Goal: Task Accomplishment & Management: Complete application form

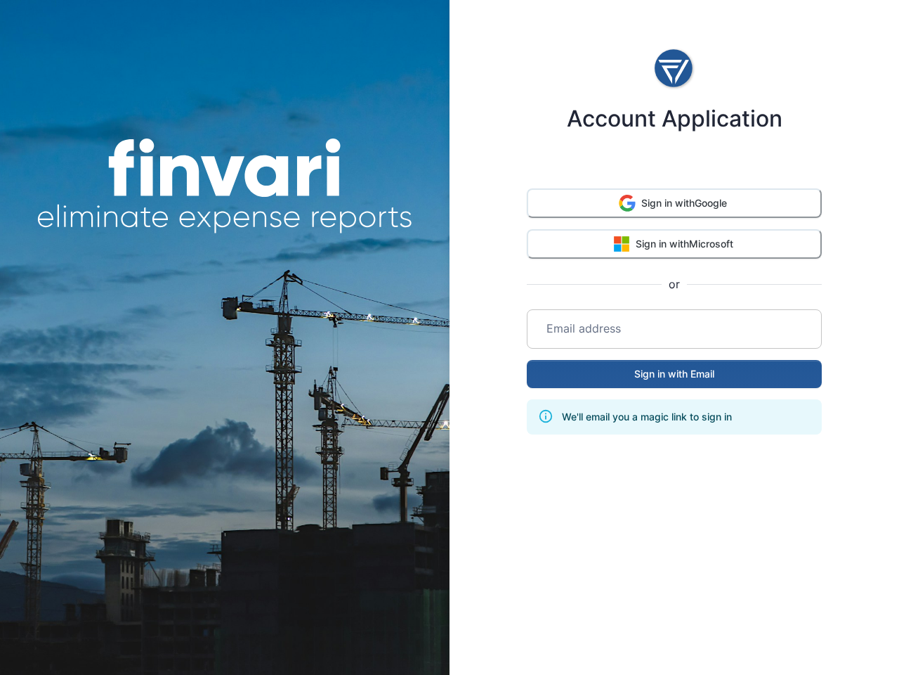
click at [450, 337] on div "Account Application Sign in with Google Sign in with Microsoft or Email address…" at bounding box center [675, 337] width 450 height 675
click at [675, 204] on button "Sign in with Google" at bounding box center [674, 203] width 295 height 30
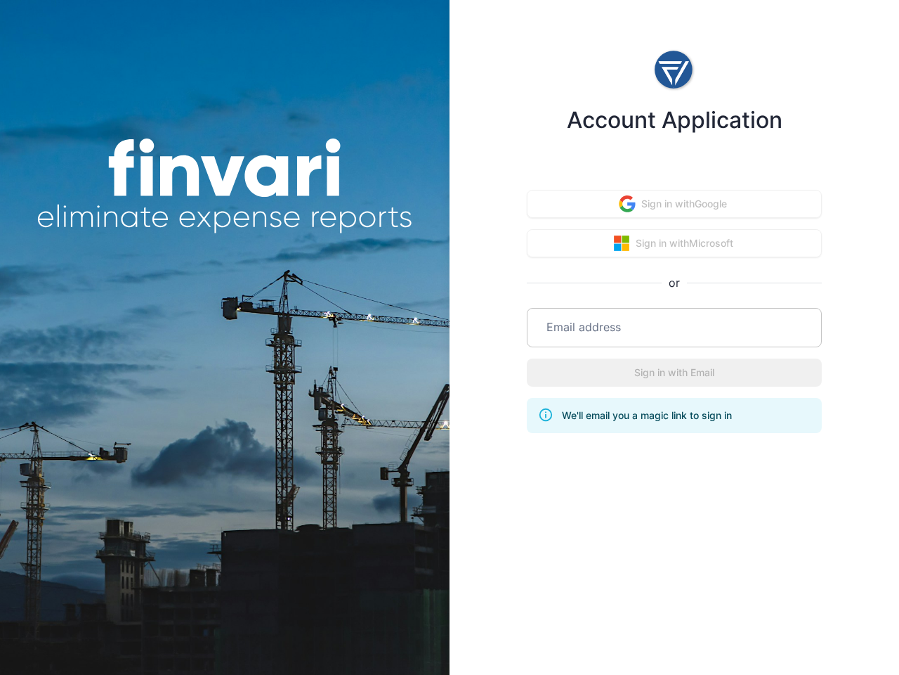
click at [675, 243] on button "Sign in with Microsoft" at bounding box center [674, 243] width 295 height 28
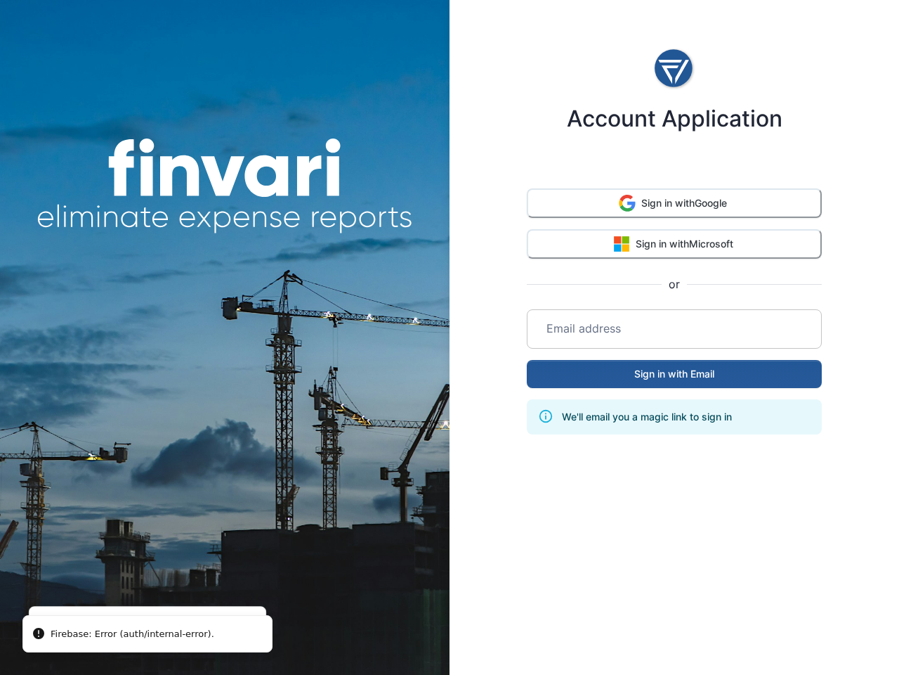
click at [675, 327] on input "email" at bounding box center [674, 328] width 278 height 39
